Goal: Task Accomplishment & Management: Complete application form

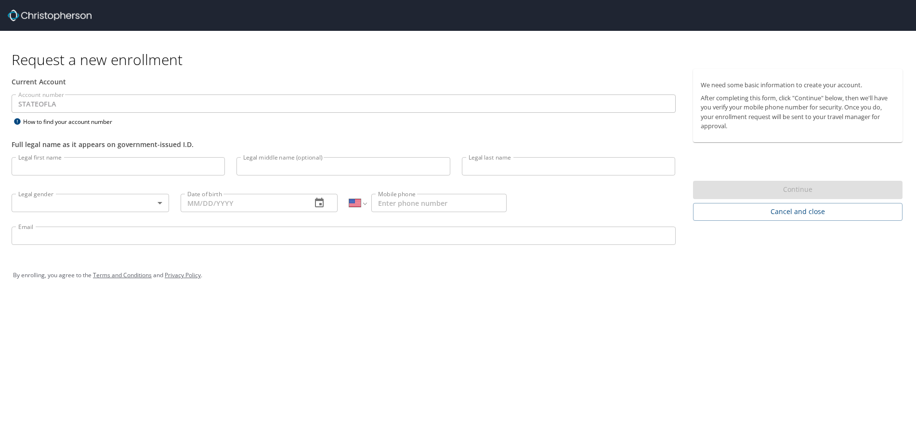
select select "US"
click at [112, 167] on input "Legal first name" at bounding box center [118, 166] width 213 height 18
type input "[PERSON_NAME]"
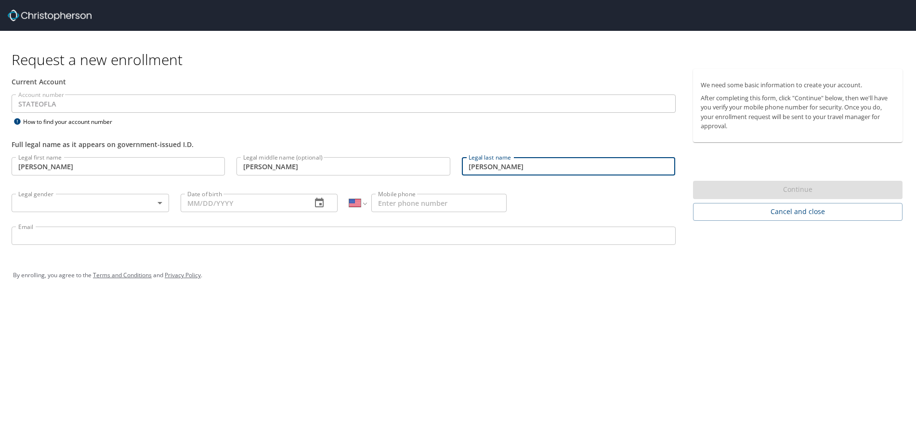
type input "[PERSON_NAME]"
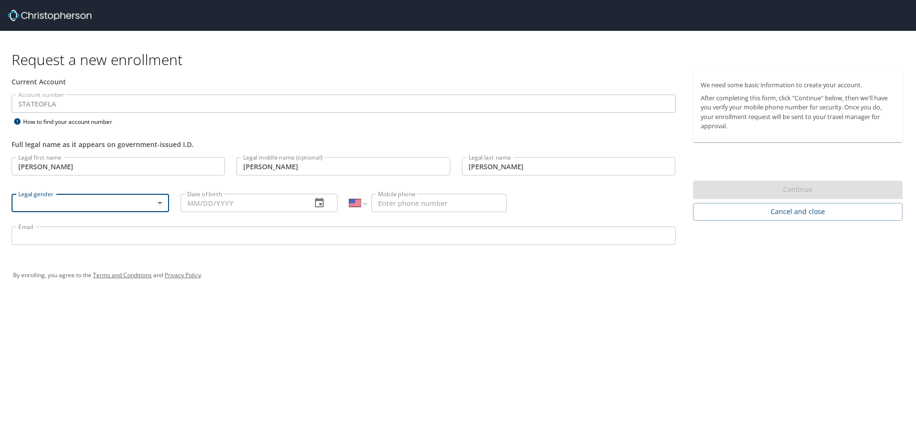
click at [158, 205] on body "Request a new enrollment Current Account Account number STATEOFLA Account numbe…" at bounding box center [458, 222] width 916 height 444
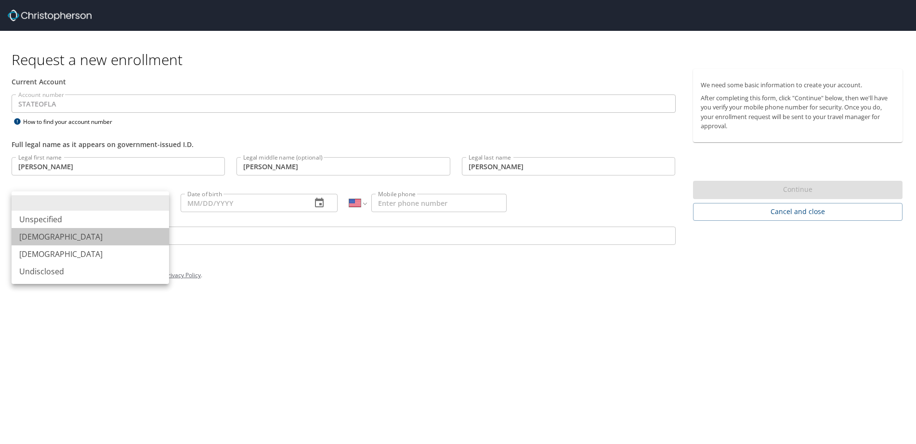
click at [69, 235] on li "[DEMOGRAPHIC_DATA]" at bounding box center [91, 236] width 158 height 17
type input "[DEMOGRAPHIC_DATA]"
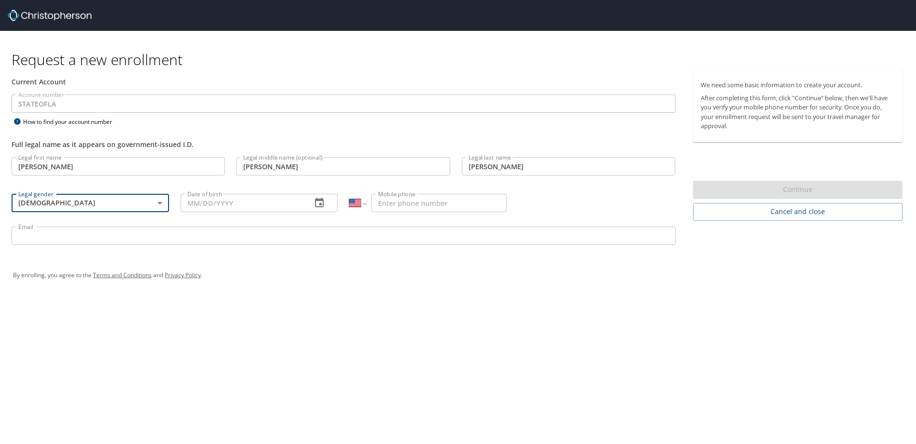
click at [318, 203] on icon "button" at bounding box center [320, 203] width 12 height 12
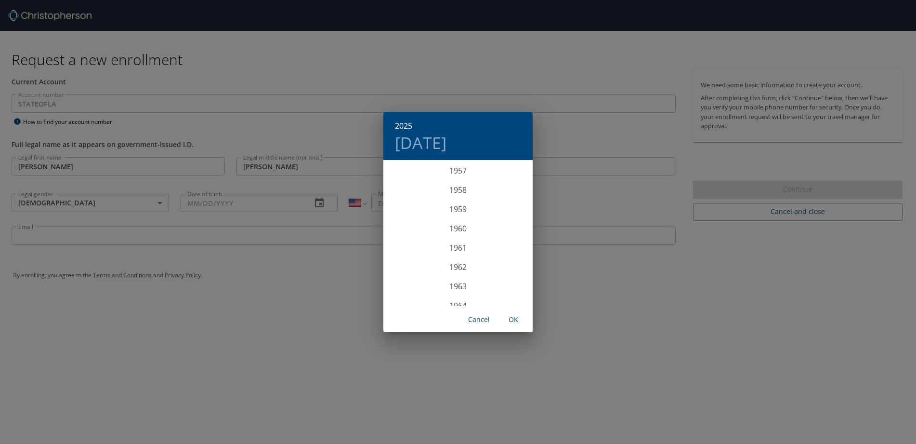
scroll to position [1214, 0]
click at [457, 248] on div "1966" at bounding box center [458, 247] width 149 height 19
click at [463, 177] on div "Feb" at bounding box center [458, 179] width 50 height 36
click at [478, 232] on p "10" at bounding box center [477, 228] width 7 height 6
click at [510, 316] on span "OK" at bounding box center [513, 320] width 23 height 12
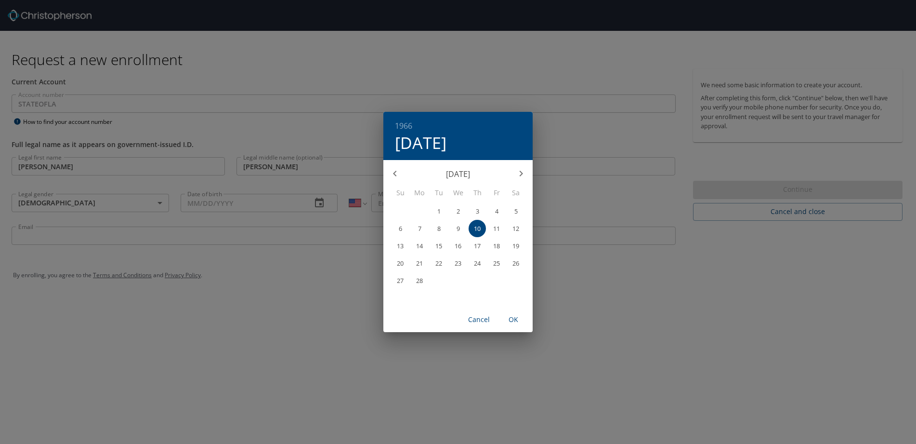
type input "[DATE]"
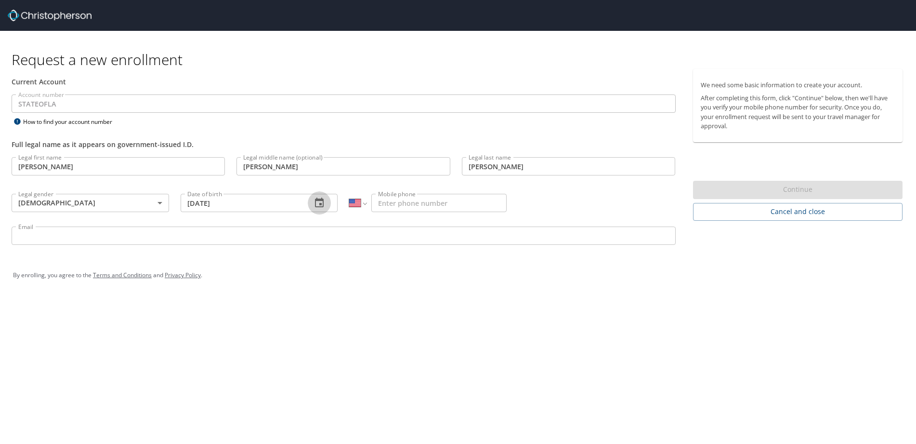
click at [422, 202] on input "Mobile phone" at bounding box center [438, 203] width 135 height 18
type input "[PHONE_NUMBER]"
click at [228, 236] on input "Email" at bounding box center [344, 235] width 664 height 18
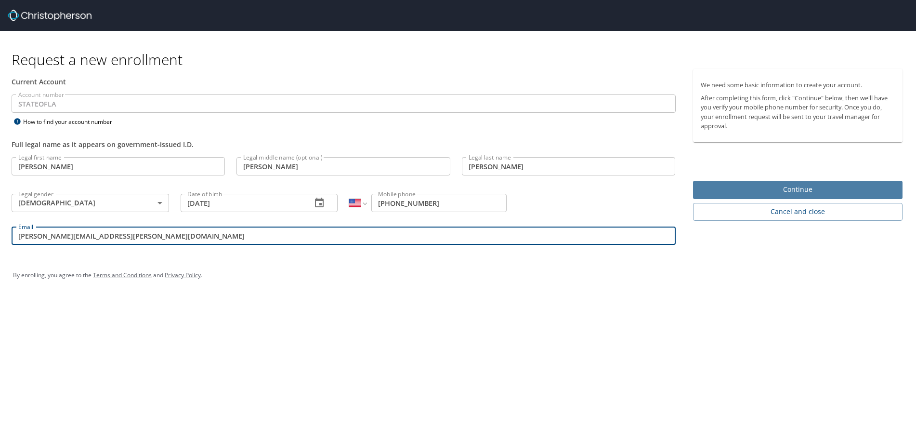
type input "[PERSON_NAME][EMAIL_ADDRESS][PERSON_NAME][DOMAIN_NAME]"
click at [797, 191] on span "Continue" at bounding box center [798, 190] width 195 height 12
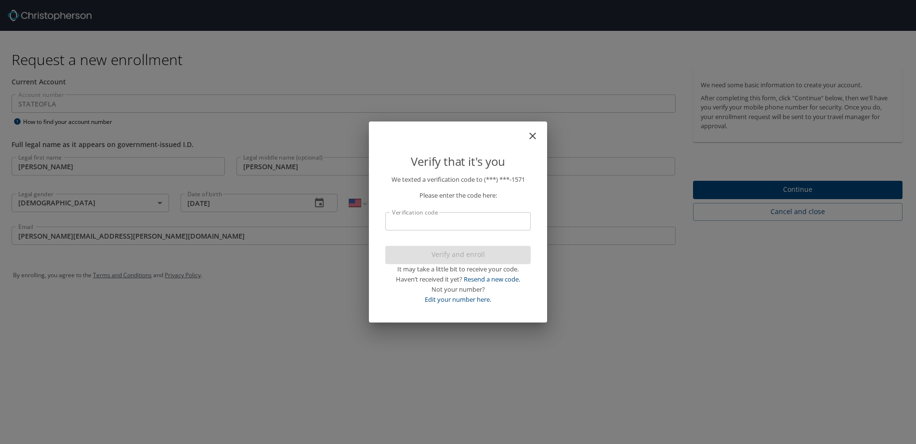
click at [467, 217] on input "Verification code" at bounding box center [458, 221] width 146 height 18
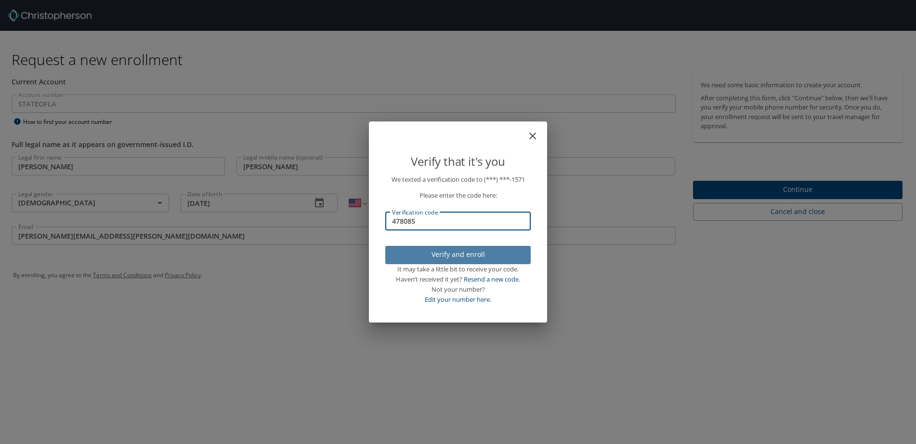
type input "478085"
click at [452, 251] on span "Verify and enroll" at bounding box center [458, 255] width 130 height 12
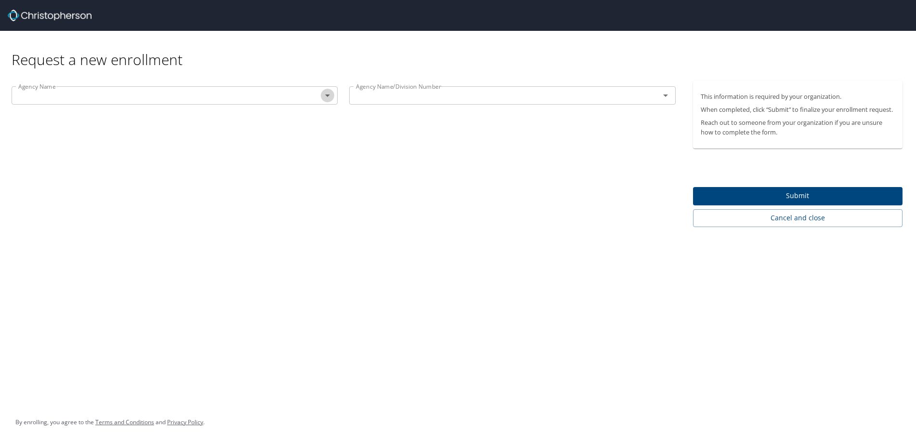
click at [329, 95] on icon "Open" at bounding box center [327, 95] width 5 height 2
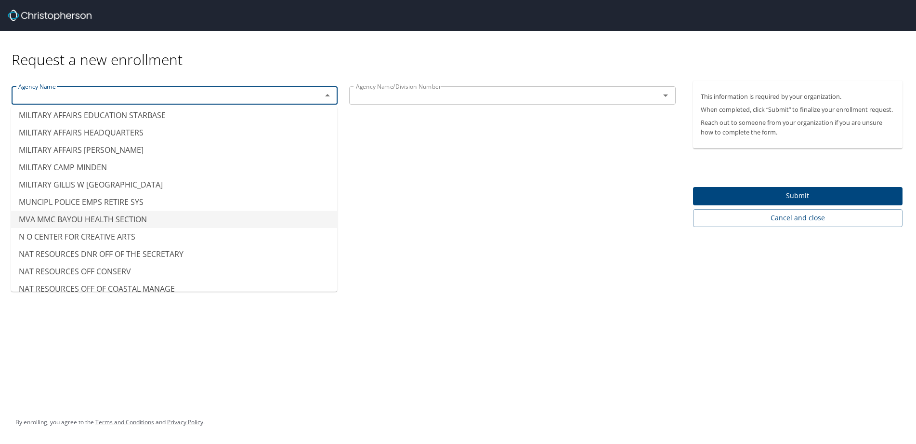
scroll to position [5107, 0]
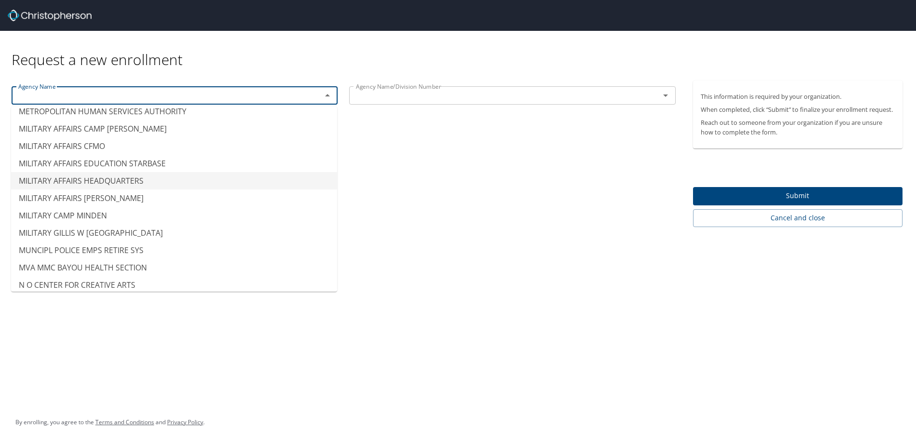
click at [668, 93] on icon "Open" at bounding box center [666, 96] width 12 height 12
type input "MILITARY AFFAIRS HEADQUARTERS"
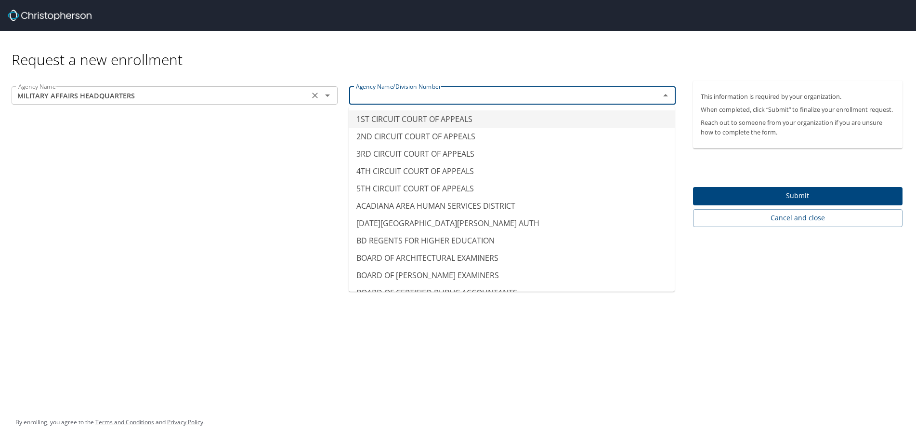
click at [327, 94] on icon "Open" at bounding box center [328, 96] width 12 height 12
type input "1ST CIRCUIT COURT OF APPEALS"
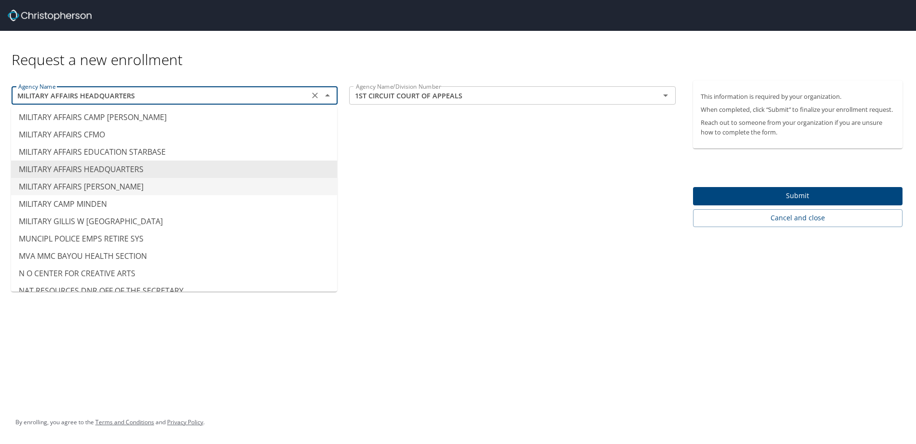
scroll to position [5071, 0]
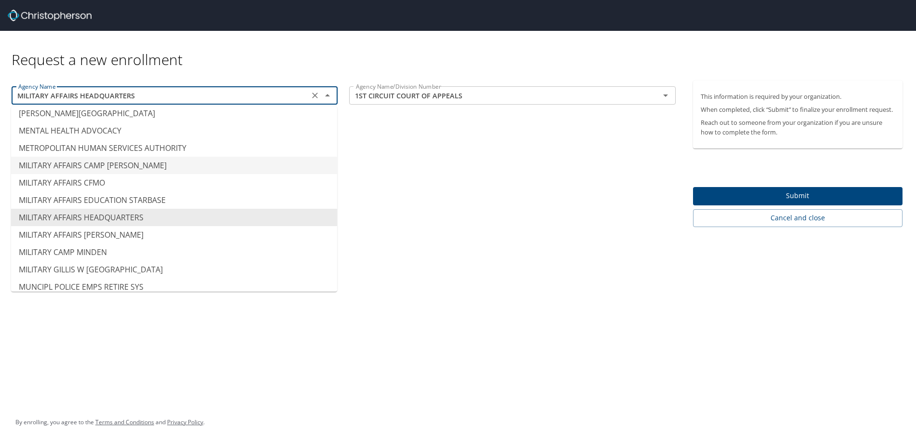
click at [46, 166] on li "MILITARY AFFAIRS CAMP [PERSON_NAME]" at bounding box center [174, 165] width 326 height 17
type input "MILITARY AFFAIRS CAMP [PERSON_NAME]"
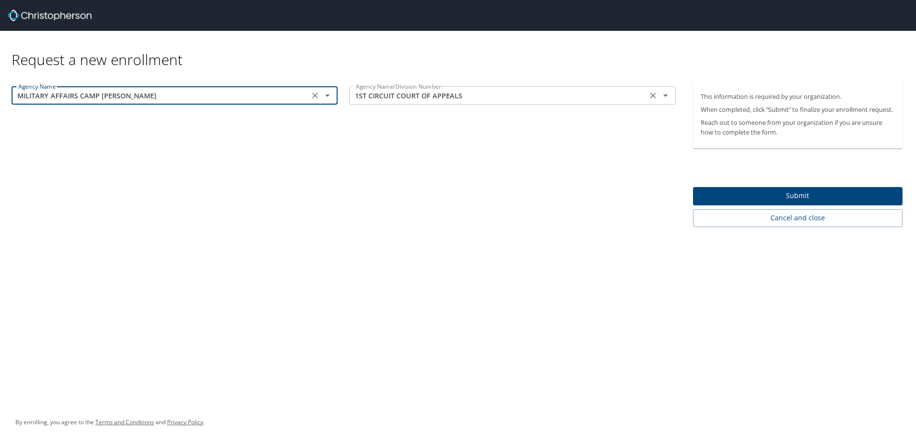
click at [665, 99] on icon "Open" at bounding box center [666, 96] width 12 height 12
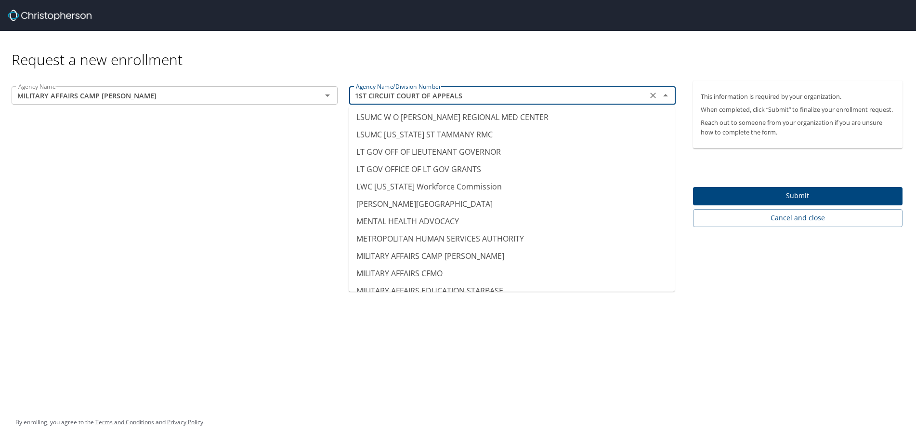
scroll to position [5059, 0]
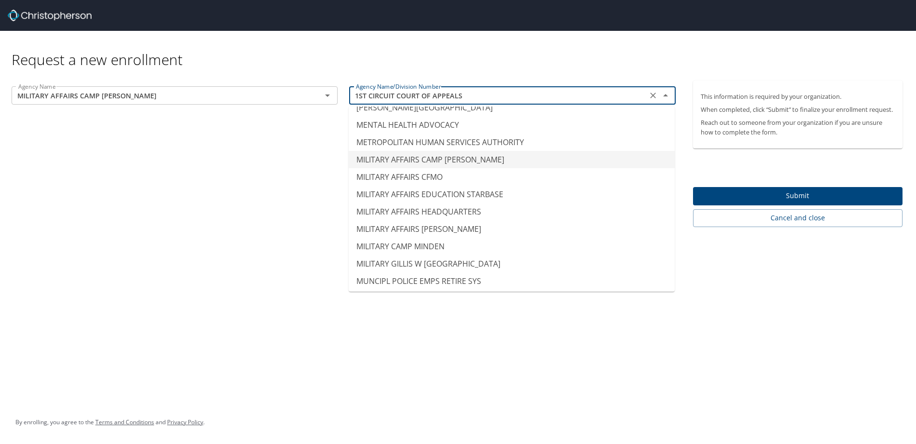
click at [382, 161] on li "MILITARY AFFAIRS CAMP [PERSON_NAME]" at bounding box center [512, 159] width 326 height 17
type input "MILITARY AFFAIRS CAMP [PERSON_NAME]"
